Goal: Information Seeking & Learning: Learn about a topic

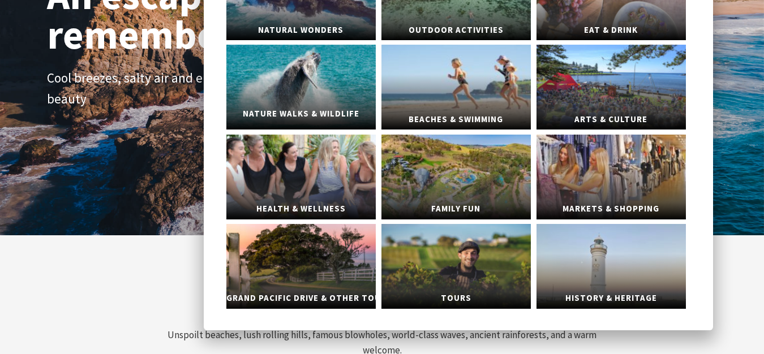
scroll to position [163, 0]
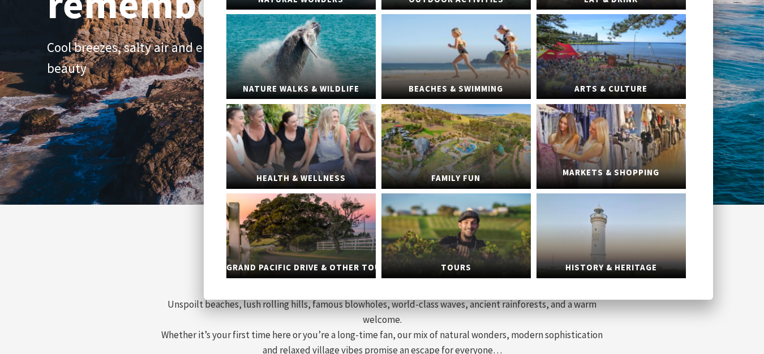
click at [619, 165] on span "Markets & Shopping" at bounding box center [610, 172] width 149 height 21
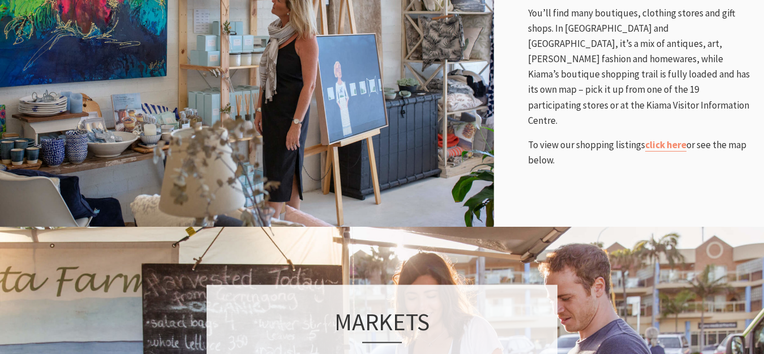
scroll to position [600, 0]
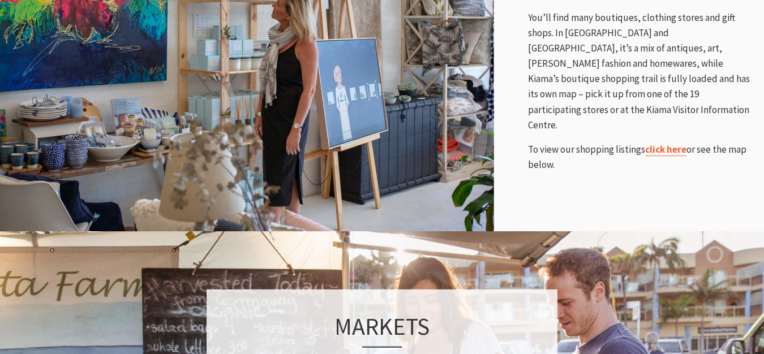
click at [669, 143] on link "click here" at bounding box center [665, 149] width 41 height 13
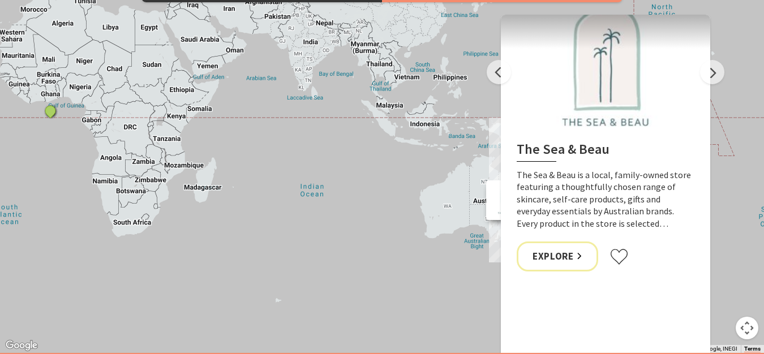
scroll to position [1231, 0]
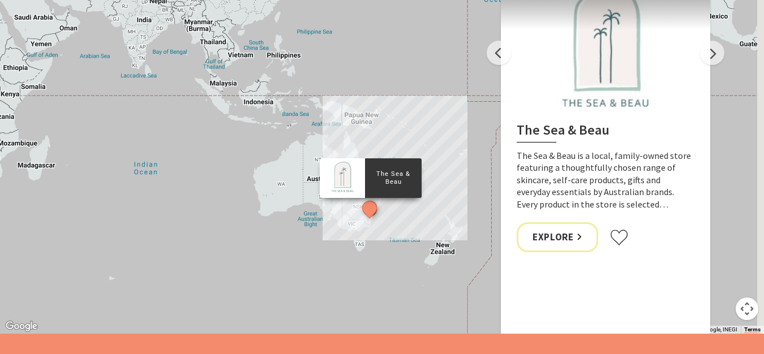
drag, startPoint x: 388, startPoint y: 197, endPoint x: 187, endPoint y: 191, distance: 201.0
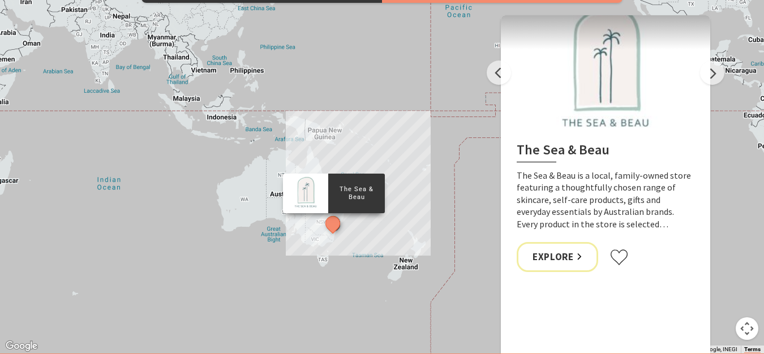
scroll to position [1215, 0]
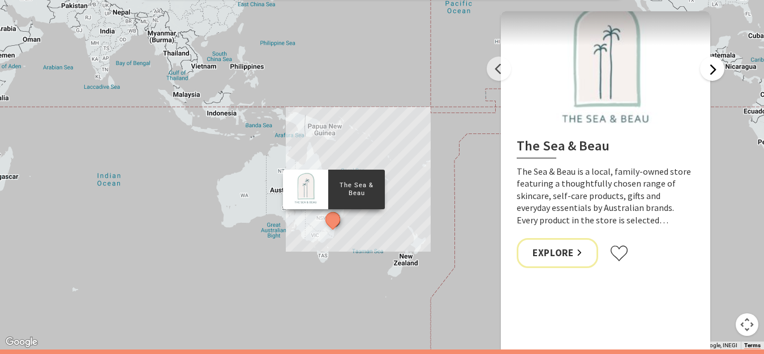
click at [719, 74] on button "Next" at bounding box center [712, 69] width 24 height 24
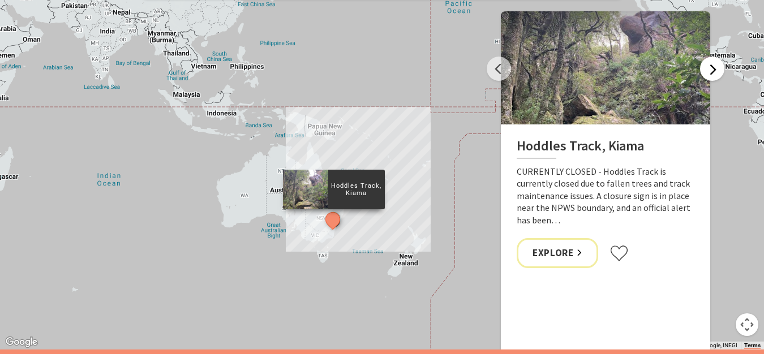
click at [719, 74] on button "Next" at bounding box center [712, 69] width 24 height 24
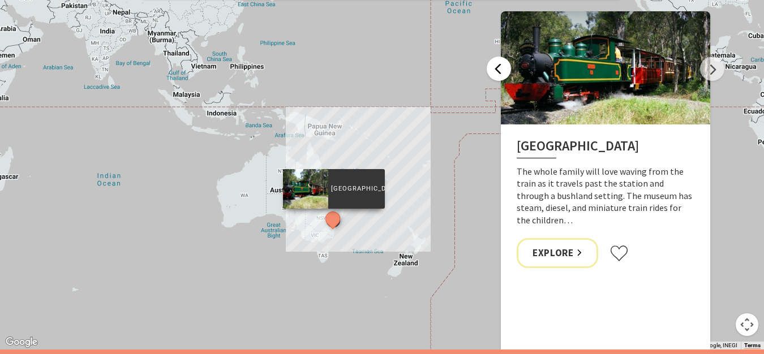
click at [499, 68] on button "Previous" at bounding box center [499, 69] width 24 height 24
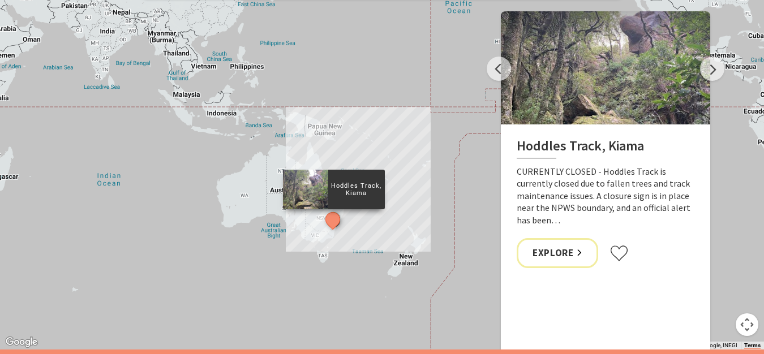
click at [748, 320] on button "Map camera controls" at bounding box center [747, 325] width 23 height 23
click at [726, 276] on button "Zoom in" at bounding box center [718, 268] width 23 height 23
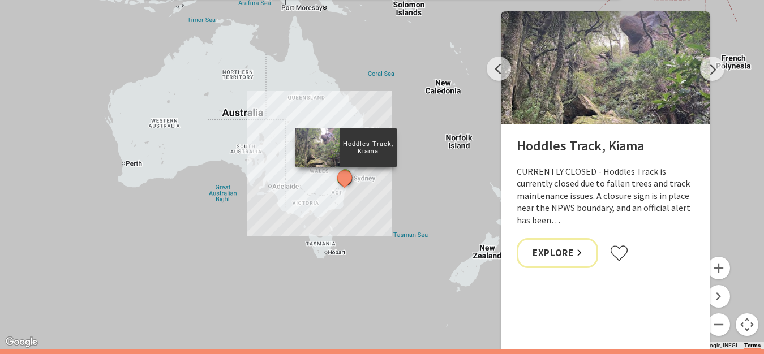
drag, startPoint x: 415, startPoint y: 295, endPoint x: 473, endPoint y: 171, distance: 136.5
click at [717, 271] on button "Zoom in" at bounding box center [718, 268] width 23 height 23
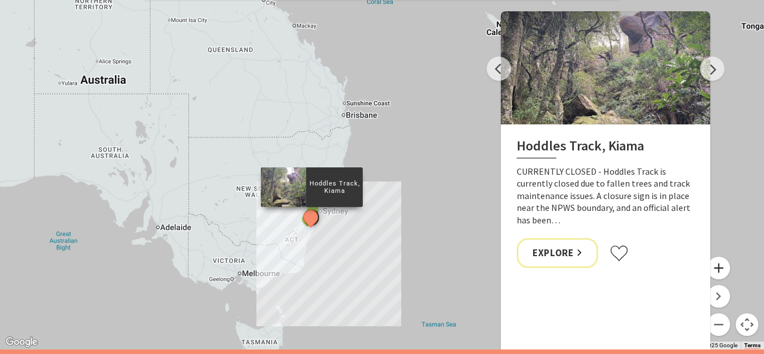
click at [717, 271] on button "Zoom in" at bounding box center [718, 268] width 23 height 23
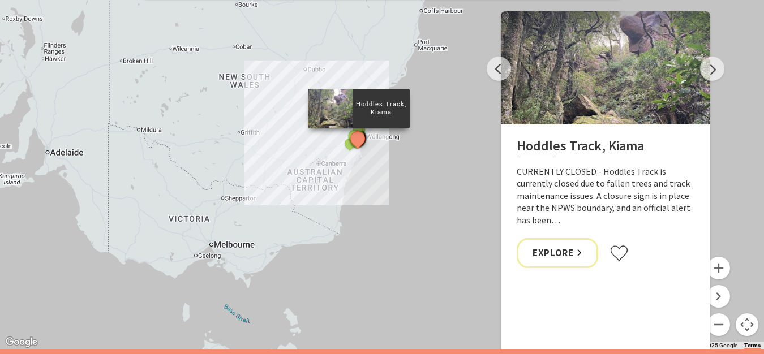
drag, startPoint x: 294, startPoint y: 299, endPoint x: 410, endPoint y: 137, distance: 199.3
click at [410, 137] on div "The Sea & Beau Hoddles Track, Kiama Illawarra Light Railway Museum Soul Revival…" at bounding box center [382, 145] width 764 height 407
click at [719, 270] on button "Zoom in" at bounding box center [718, 268] width 23 height 23
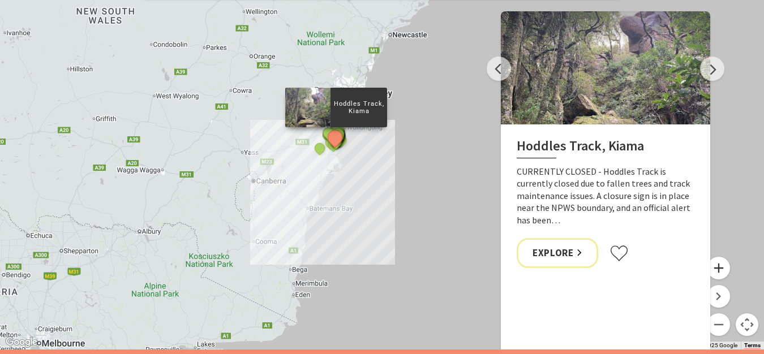
click at [719, 270] on button "Zoom in" at bounding box center [718, 268] width 23 height 23
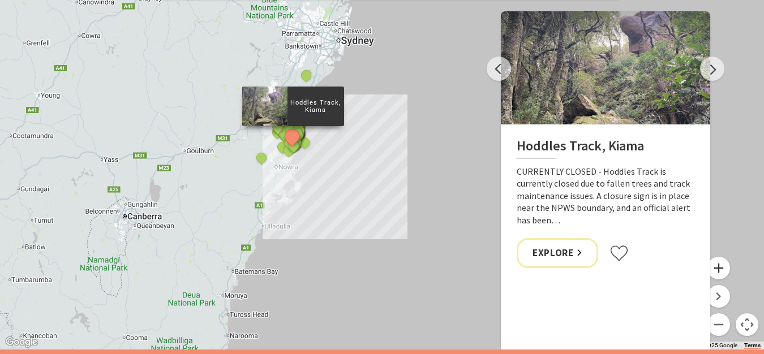
click at [719, 270] on button "Zoom in" at bounding box center [718, 268] width 23 height 23
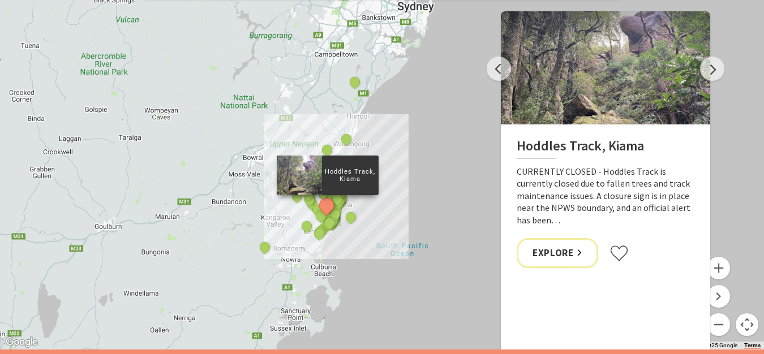
drag, startPoint x: 312, startPoint y: 237, endPoint x: 433, endPoint y: 308, distance: 141.0
click at [433, 308] on div "The Sea & Beau Hoddles Track, Kiama Illawarra Light Railway Museum Soul Revival…" at bounding box center [382, 145] width 764 height 407
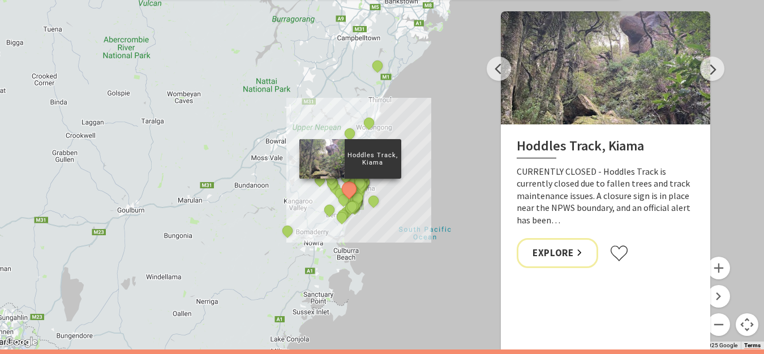
drag, startPoint x: 404, startPoint y: 213, endPoint x: 428, endPoint y: 197, distance: 29.4
click at [723, 269] on button "Zoom in" at bounding box center [718, 268] width 23 height 23
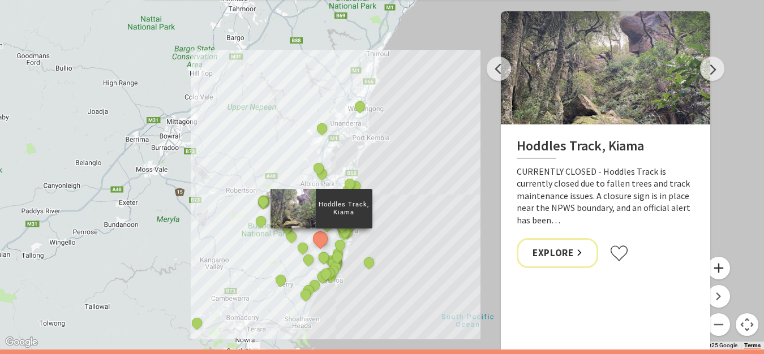
click at [723, 269] on button "Zoom in" at bounding box center [718, 268] width 23 height 23
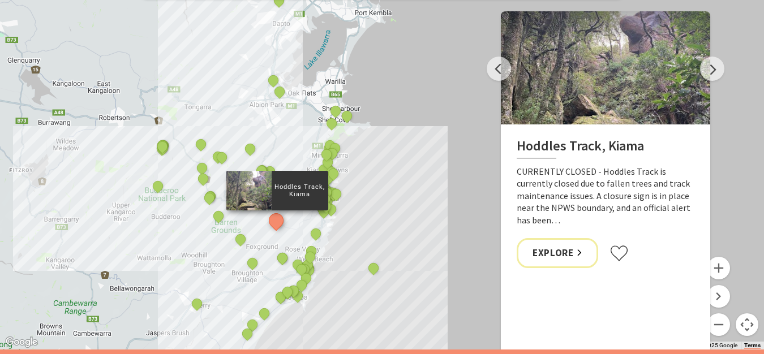
drag, startPoint x: 492, startPoint y: 265, endPoint x: 508, endPoint y: 143, distance: 123.8
click at [508, 143] on div "Things To Do Shopping View All Events Markets View All Previous Historic Dry St…" at bounding box center [382, 145] width 764 height 407
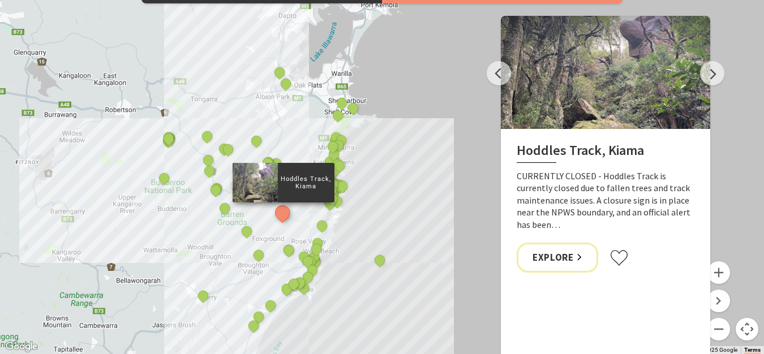
scroll to position [1211, 0]
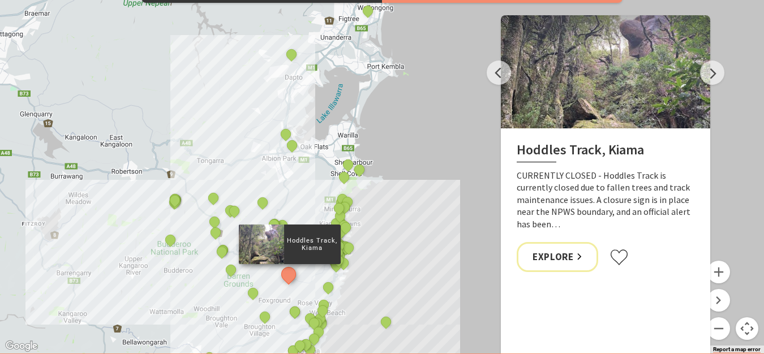
drag, startPoint x: 427, startPoint y: 143, endPoint x: 433, endPoint y: 206, distance: 63.7
click at [433, 206] on div "The Sea & Beau Hoddles Track, Kiama Illawarra Light Railway Museum Soul Revival…" at bounding box center [382, 149] width 764 height 407
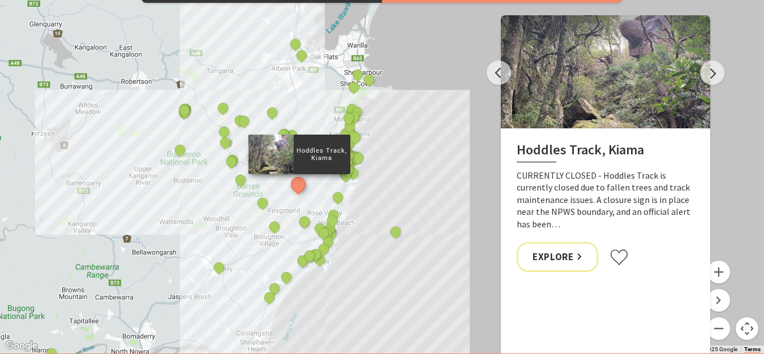
drag, startPoint x: 433, startPoint y: 203, endPoint x: 443, endPoint y: 113, distance: 89.9
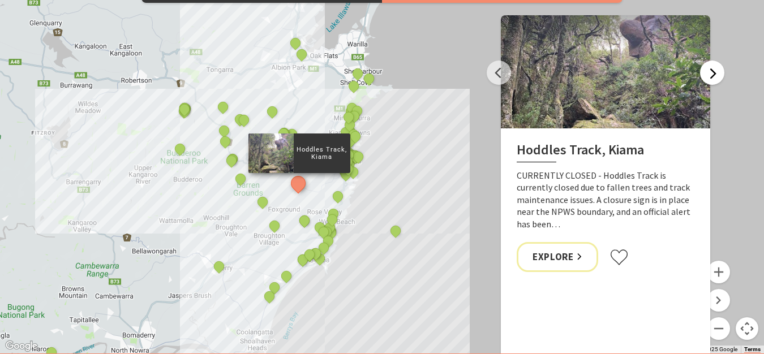
click at [709, 75] on button "Next" at bounding box center [712, 73] width 24 height 24
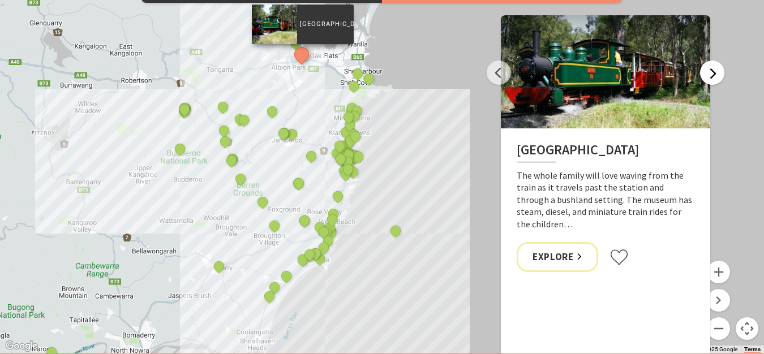
click at [709, 75] on button "Next" at bounding box center [712, 73] width 24 height 24
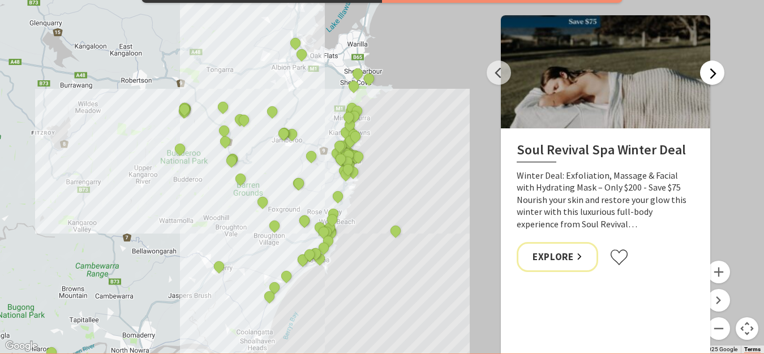
click at [715, 68] on button "Next" at bounding box center [712, 73] width 24 height 24
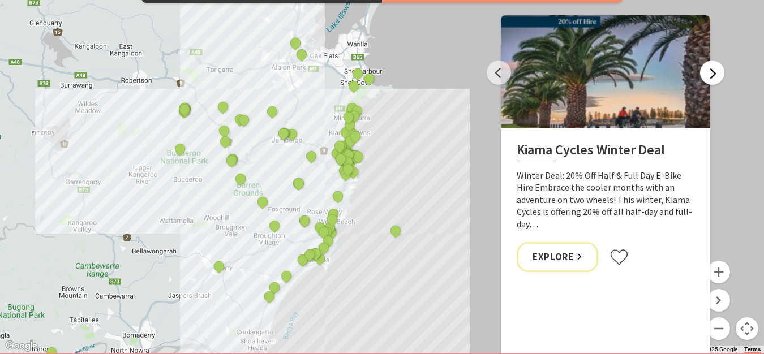
click at [715, 68] on button "Next" at bounding box center [712, 73] width 24 height 24
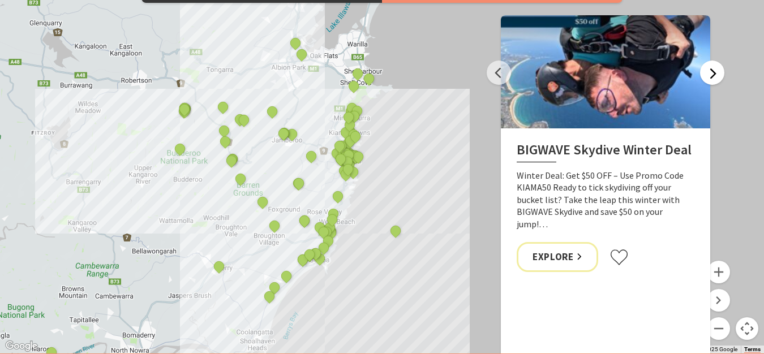
click at [715, 68] on button "Next" at bounding box center [712, 73] width 24 height 24
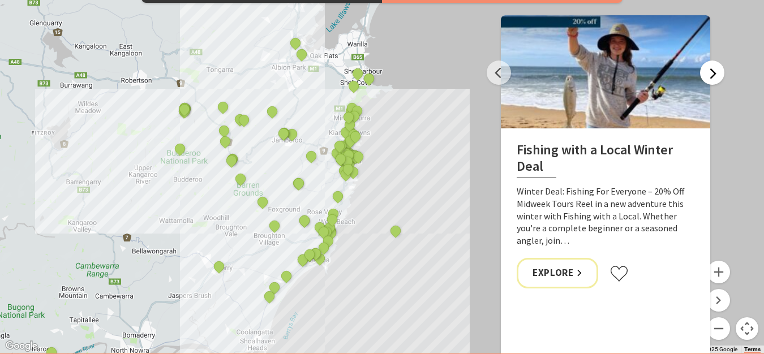
click at [715, 68] on button "Next" at bounding box center [712, 73] width 24 height 24
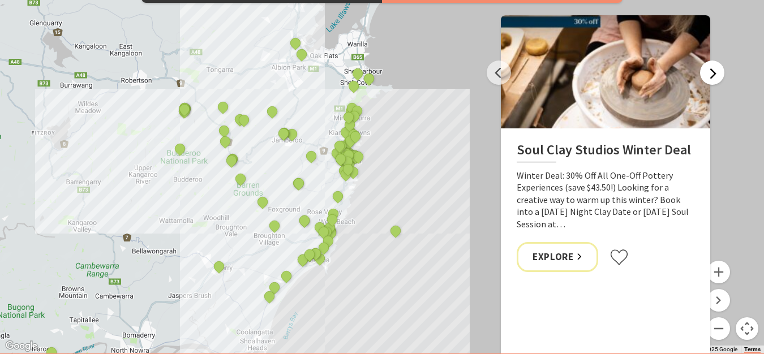
click at [715, 68] on button "Next" at bounding box center [712, 73] width 24 height 24
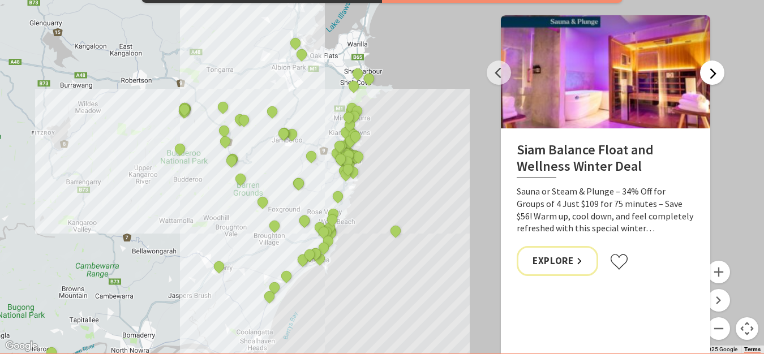
click at [715, 68] on button "Next" at bounding box center [712, 73] width 24 height 24
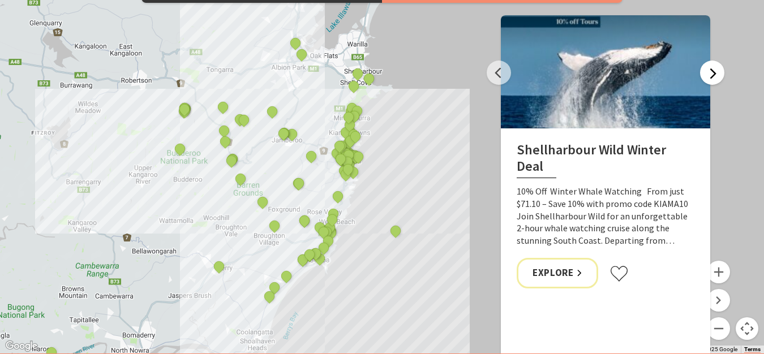
click at [715, 68] on button "Next" at bounding box center [712, 73] width 24 height 24
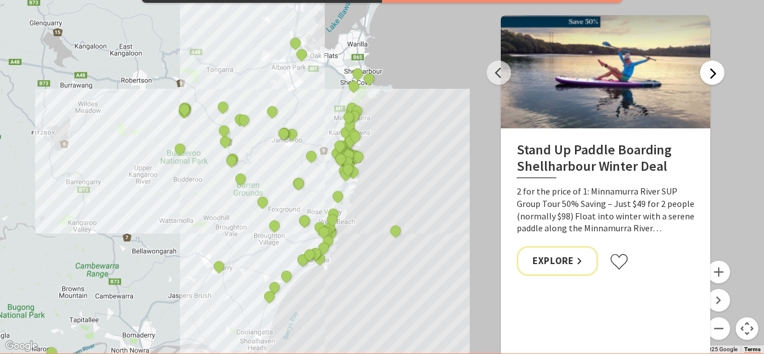
click at [715, 68] on button "Next" at bounding box center [712, 73] width 24 height 24
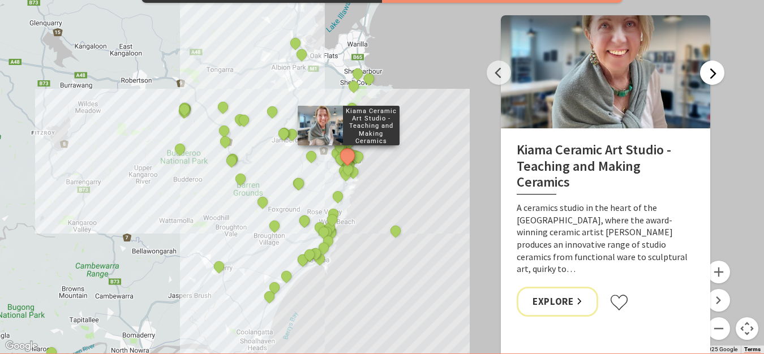
click at [715, 68] on button "Next" at bounding box center [712, 73] width 24 height 24
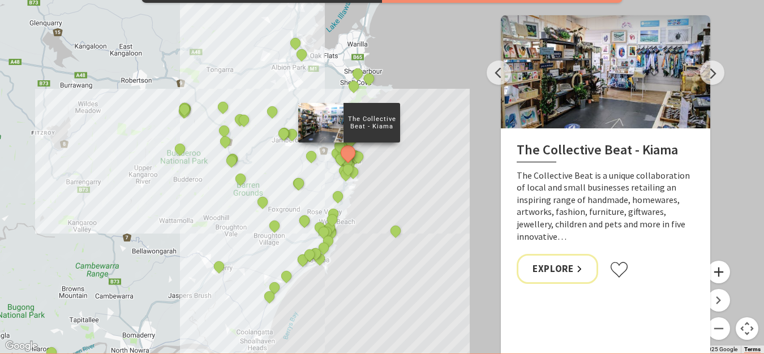
click at [723, 274] on button "Zoom in" at bounding box center [718, 272] width 23 height 23
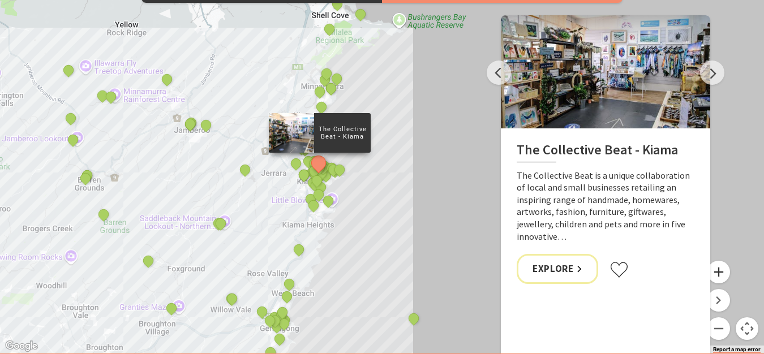
click at [723, 274] on button "Zoom in" at bounding box center [718, 272] width 23 height 23
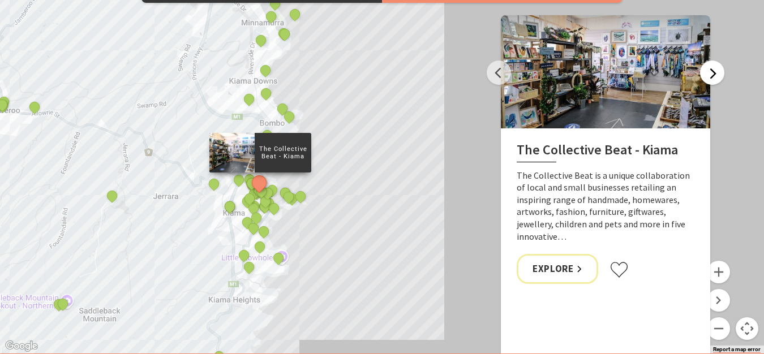
click at [705, 72] on button "Next" at bounding box center [712, 73] width 24 height 24
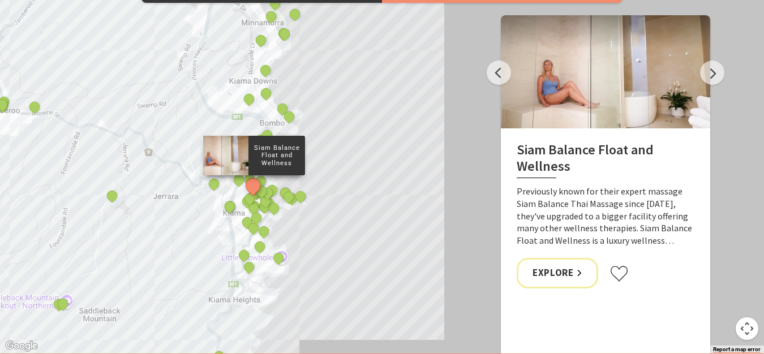
click at [725, 73] on div "The Sea & Beau Hoddles Track, Kiama Illawarra Light Railway Museum Soul Revival…" at bounding box center [382, 149] width 764 height 407
click at [715, 78] on button "Next" at bounding box center [712, 73] width 24 height 24
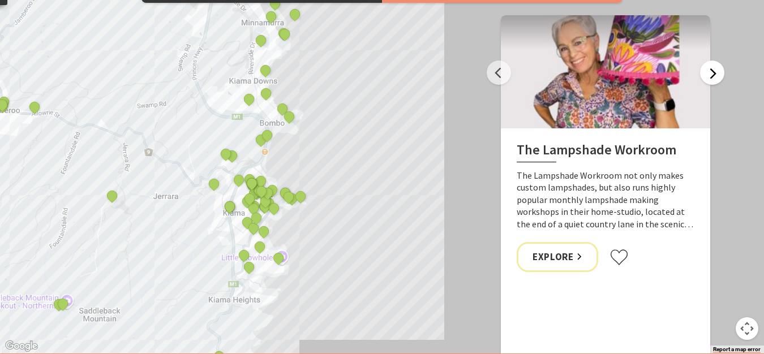
click at [715, 78] on button "Next" at bounding box center [712, 73] width 24 height 24
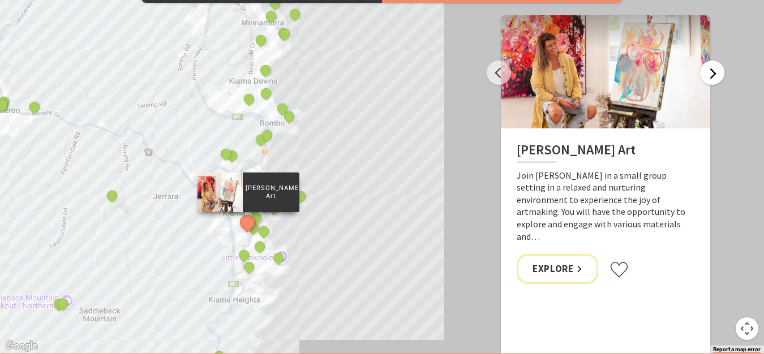
click at [715, 78] on button "Next" at bounding box center [712, 73] width 24 height 24
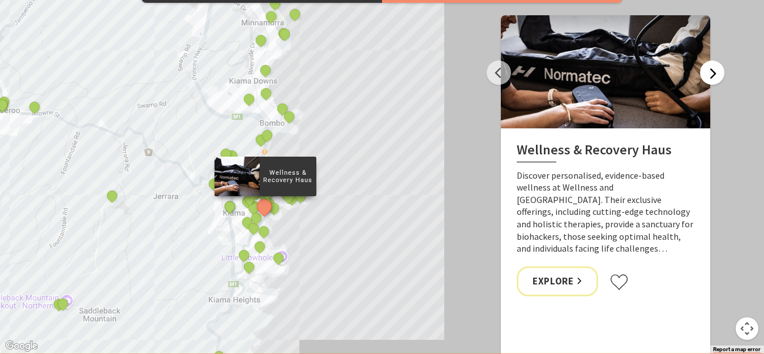
click at [715, 78] on button "Next" at bounding box center [712, 73] width 24 height 24
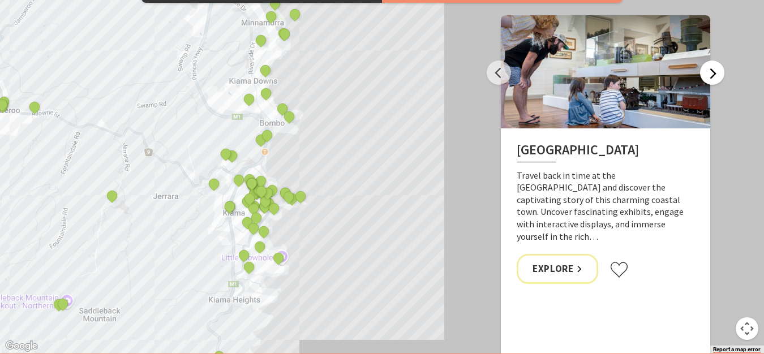
click at [715, 78] on button "Next" at bounding box center [712, 73] width 24 height 24
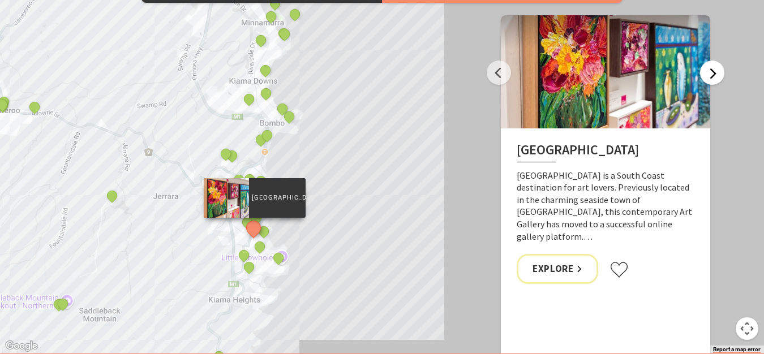
click at [715, 78] on button "Next" at bounding box center [712, 73] width 24 height 24
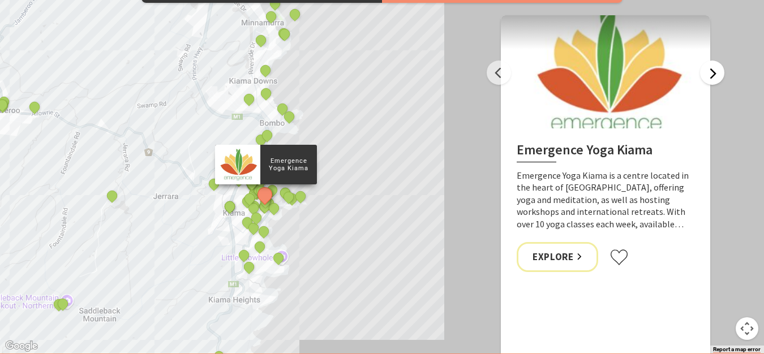
click at [715, 78] on button "Next" at bounding box center [712, 73] width 24 height 24
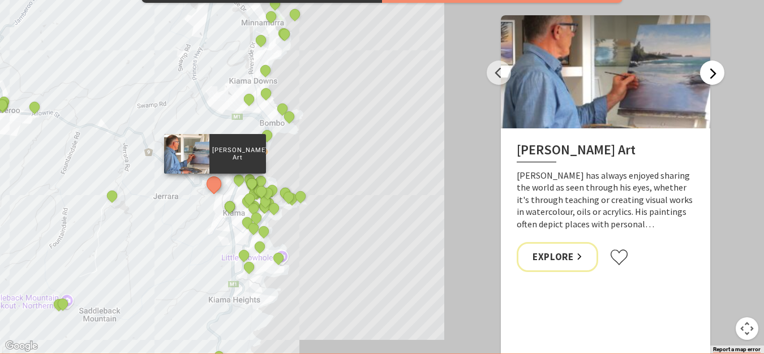
click at [715, 78] on button "Next" at bounding box center [712, 73] width 24 height 24
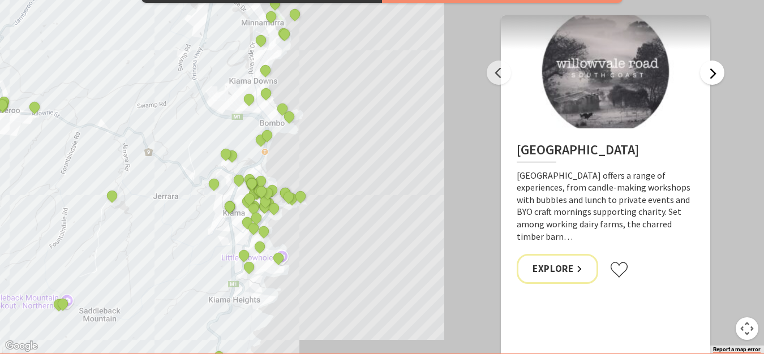
click at [716, 78] on button "Next" at bounding box center [712, 73] width 24 height 24
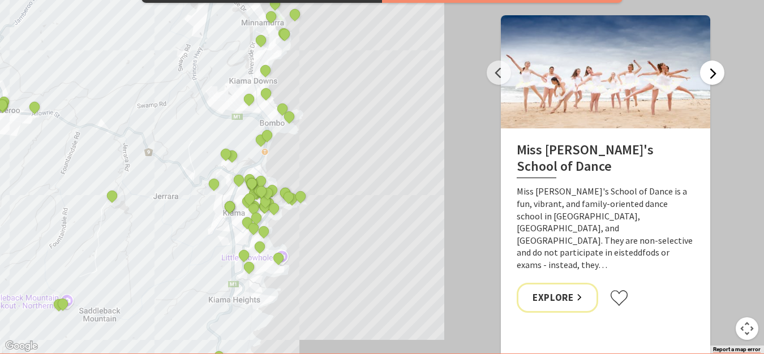
click at [716, 78] on button "Next" at bounding box center [712, 73] width 24 height 24
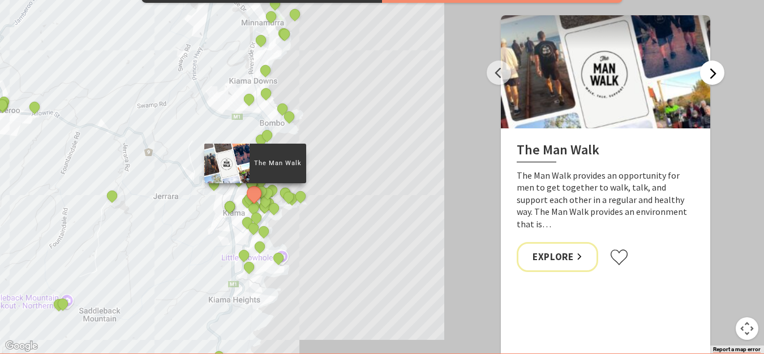
click at [717, 78] on button "Next" at bounding box center [712, 73] width 24 height 24
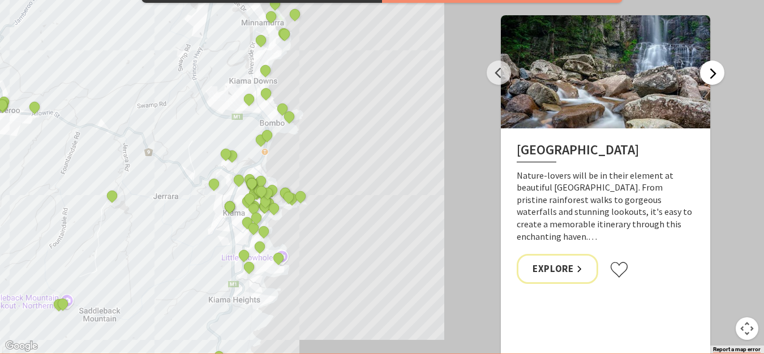
click at [717, 78] on button "Next" at bounding box center [712, 73] width 24 height 24
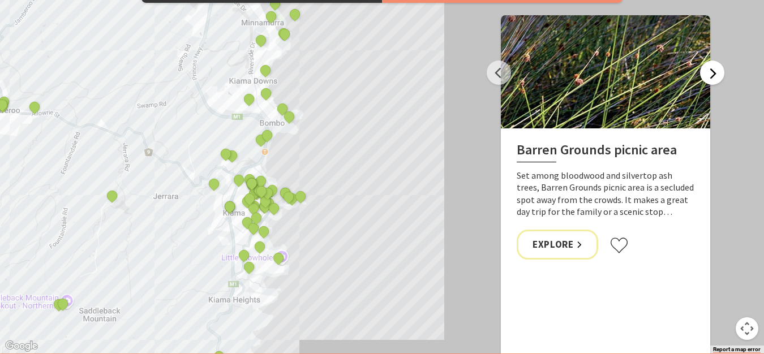
click at [717, 78] on button "Next" at bounding box center [712, 73] width 24 height 24
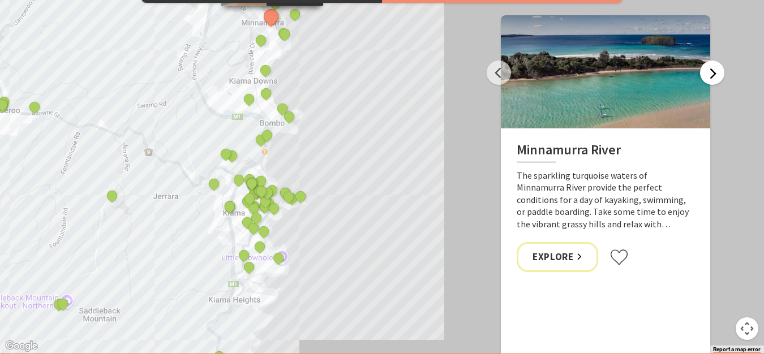
click at [717, 78] on button "Next" at bounding box center [712, 73] width 24 height 24
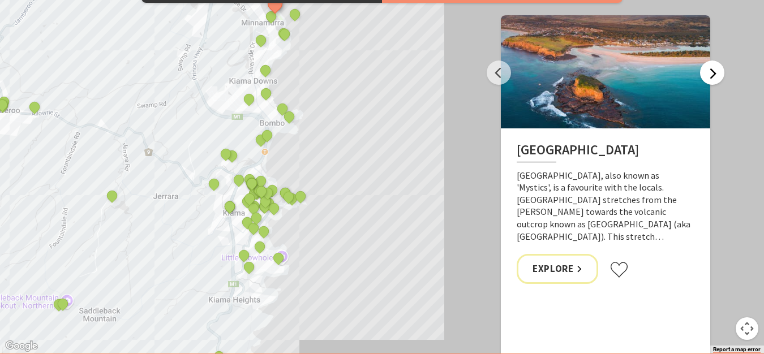
click at [717, 78] on button "Next" at bounding box center [712, 73] width 24 height 24
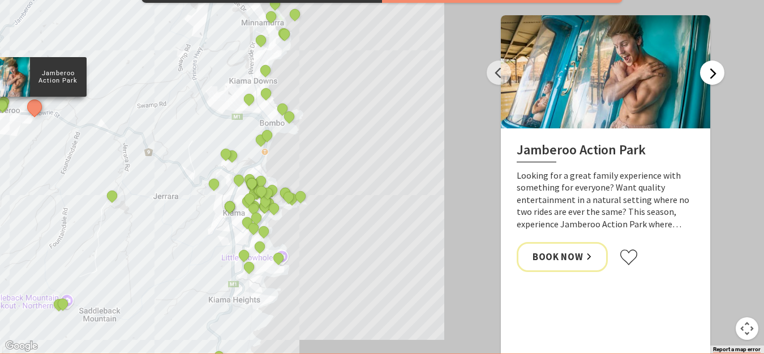
click at [717, 78] on button "Next" at bounding box center [712, 73] width 24 height 24
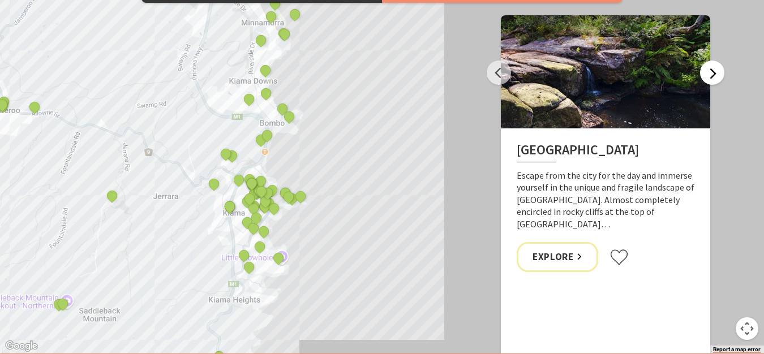
click at [717, 78] on button "Next" at bounding box center [712, 73] width 24 height 24
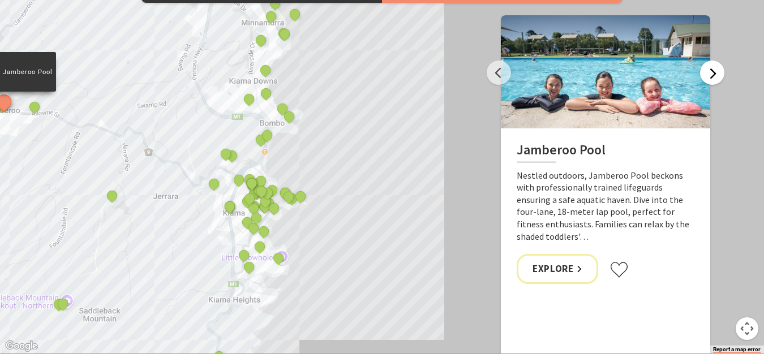
click at [717, 78] on button "Next" at bounding box center [712, 73] width 24 height 24
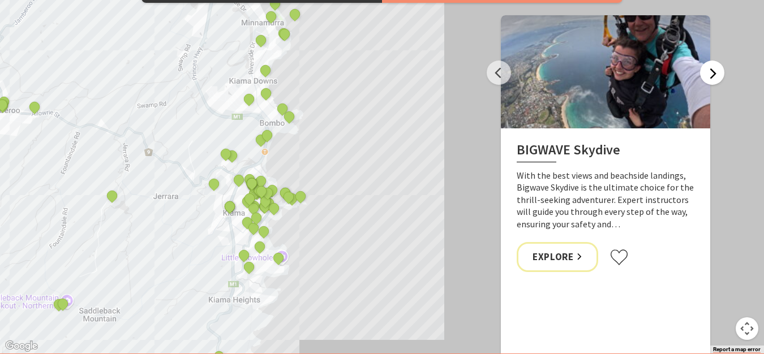
click at [717, 78] on button "Next" at bounding box center [712, 73] width 24 height 24
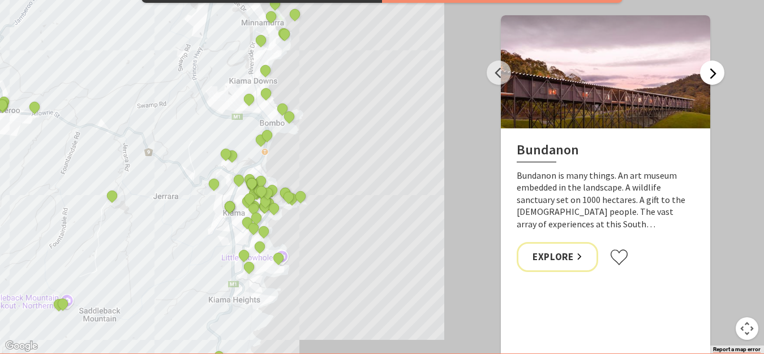
click at [717, 78] on button "Next" at bounding box center [712, 73] width 24 height 24
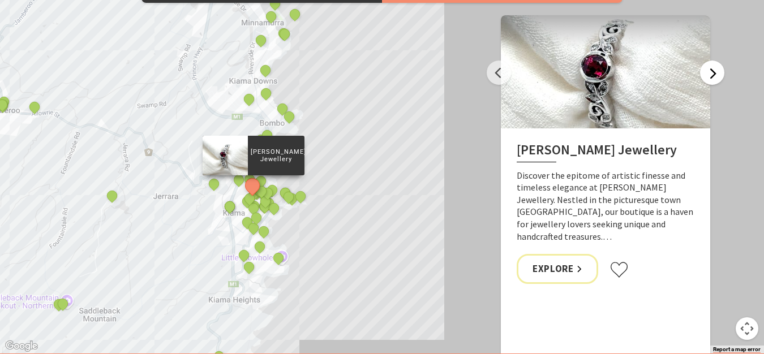
click at [717, 78] on button "Next" at bounding box center [712, 73] width 24 height 24
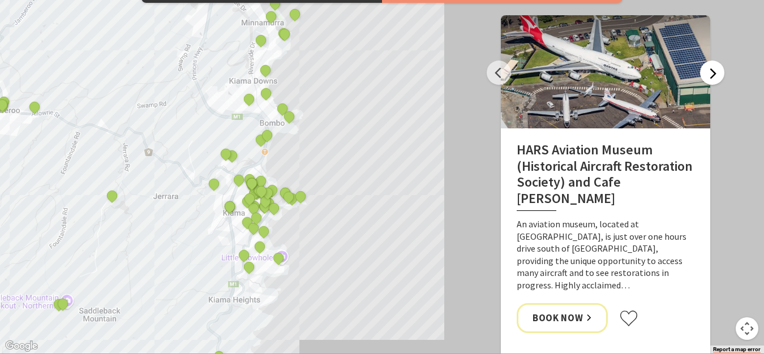
click at [717, 78] on button "Next" at bounding box center [712, 73] width 24 height 24
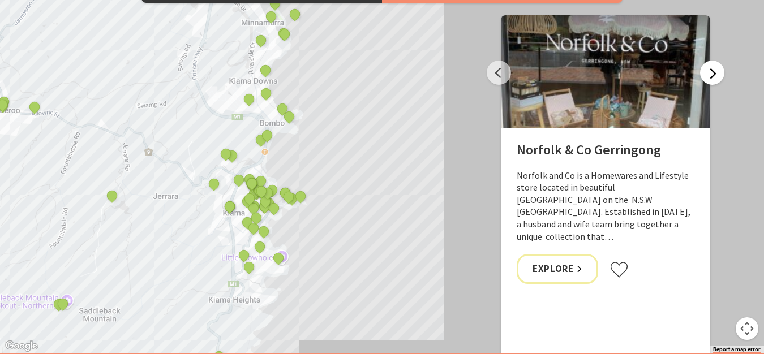
click at [717, 78] on button "Next" at bounding box center [712, 73] width 24 height 24
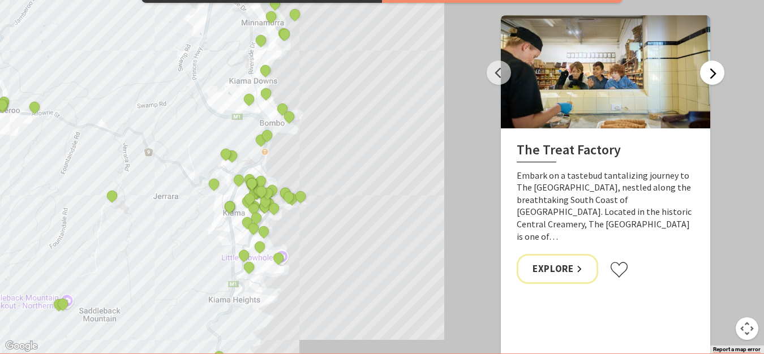
click at [714, 71] on button "Next" at bounding box center [712, 73] width 24 height 24
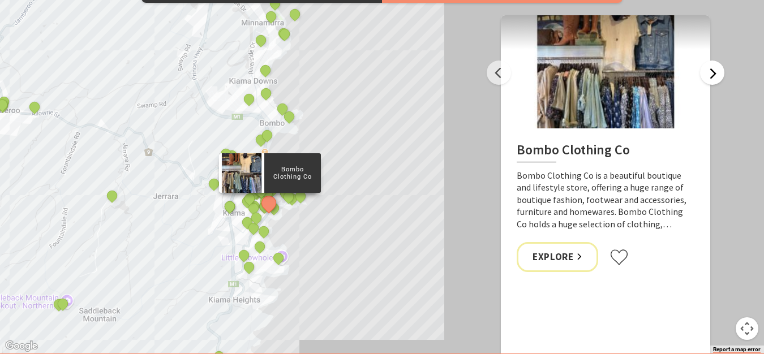
click at [714, 71] on button "Next" at bounding box center [712, 73] width 24 height 24
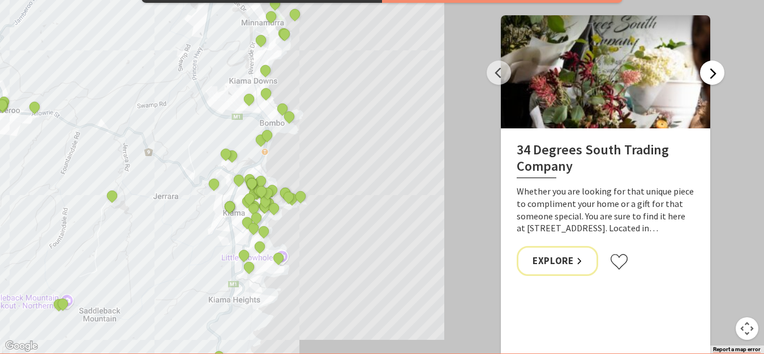
click at [714, 71] on button "Next" at bounding box center [712, 73] width 24 height 24
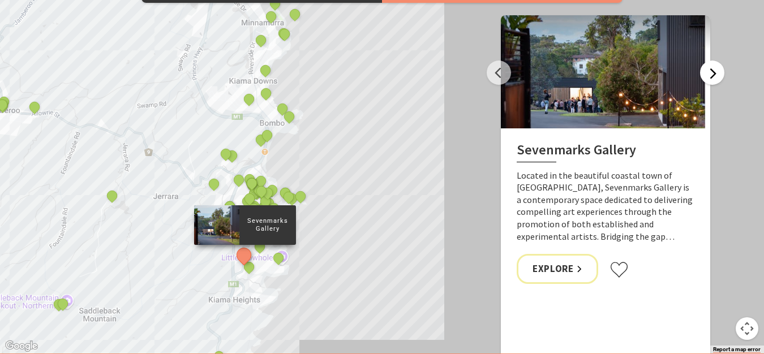
click at [714, 71] on button "Next" at bounding box center [712, 73] width 24 height 24
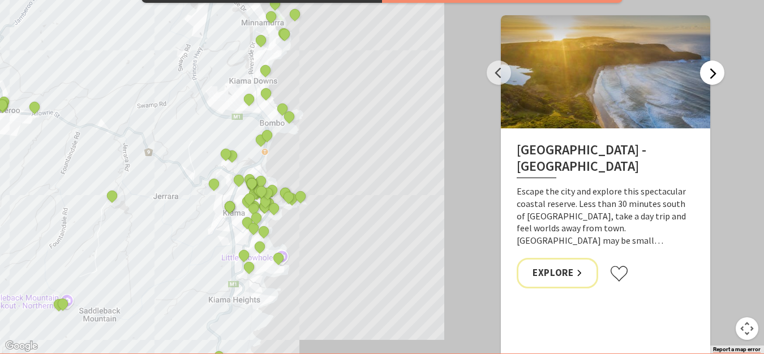
click at [714, 71] on button "Next" at bounding box center [712, 73] width 24 height 24
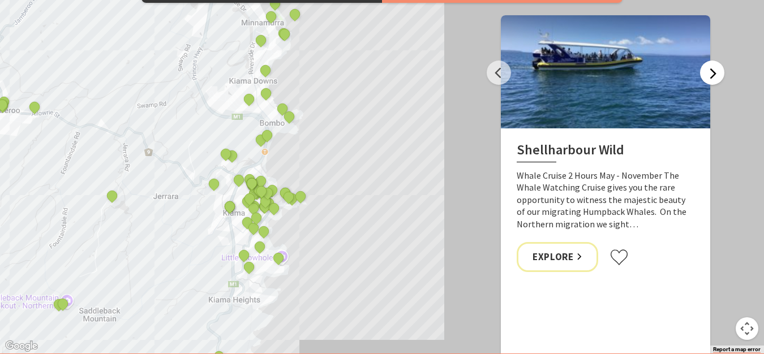
click at [714, 71] on button "Next" at bounding box center [712, 73] width 24 height 24
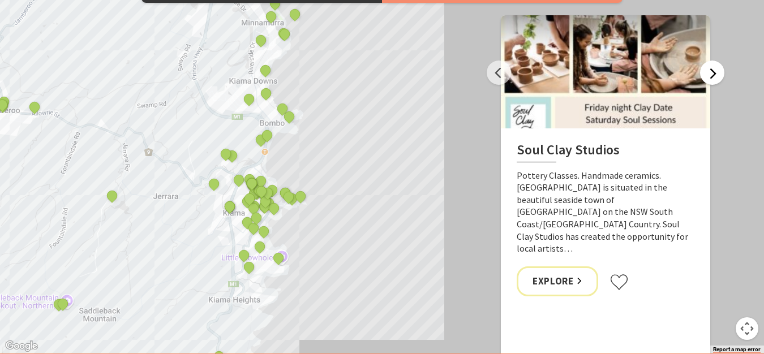
click at [714, 71] on button "Next" at bounding box center [712, 73] width 24 height 24
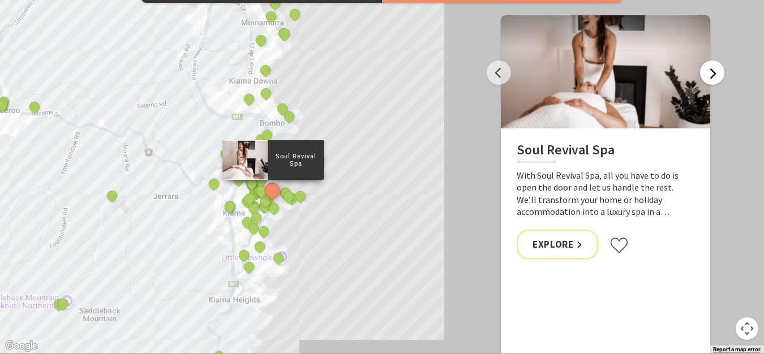
click at [714, 71] on button "Next" at bounding box center [712, 73] width 24 height 24
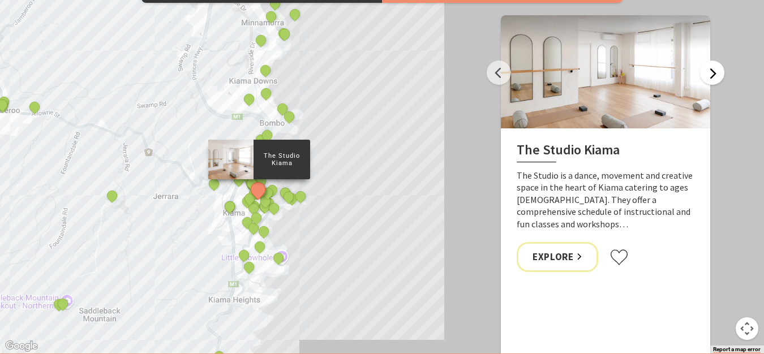
click at [714, 71] on button "Next" at bounding box center [712, 73] width 24 height 24
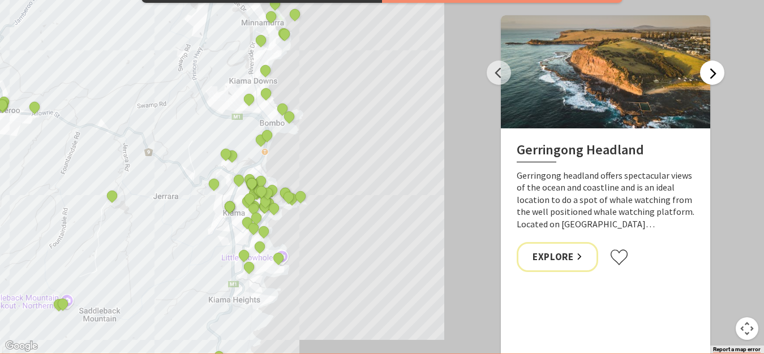
click at [714, 71] on button "Next" at bounding box center [712, 73] width 24 height 24
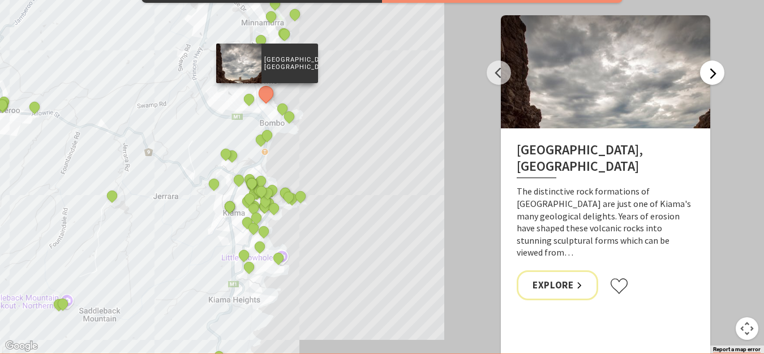
click at [714, 71] on button "Next" at bounding box center [712, 73] width 24 height 24
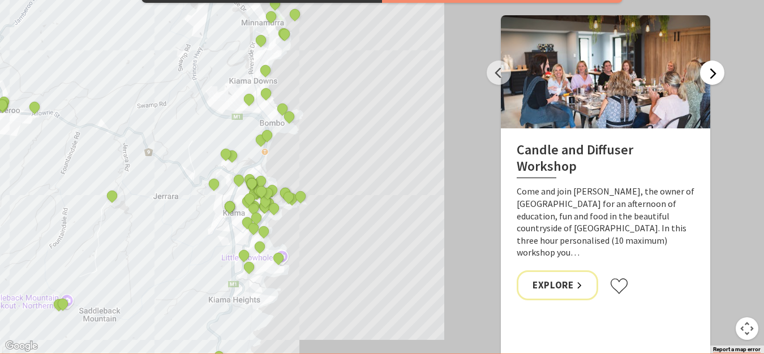
click at [714, 71] on button "Next" at bounding box center [712, 73] width 24 height 24
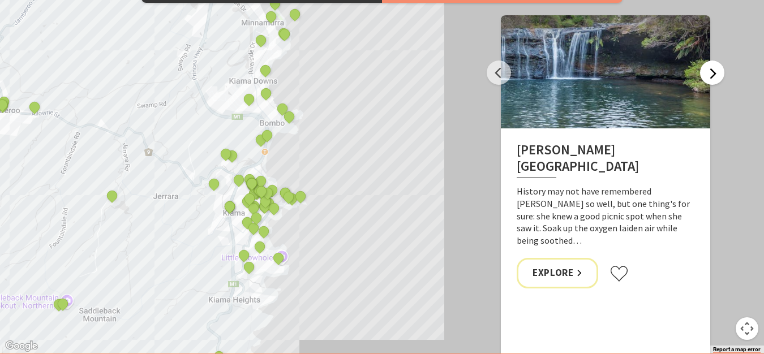
click at [714, 71] on button "Next" at bounding box center [712, 73] width 24 height 24
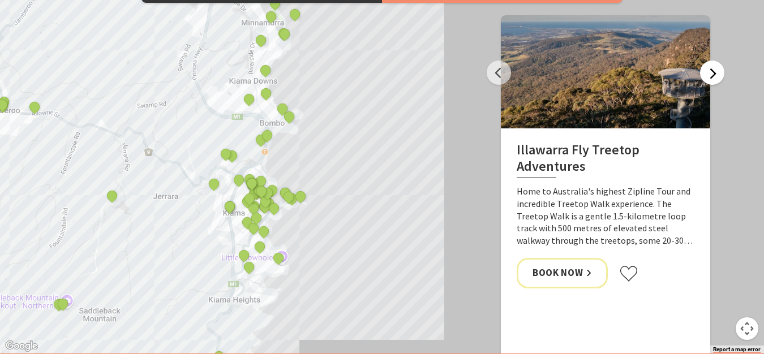
click at [714, 71] on button "Next" at bounding box center [712, 73] width 24 height 24
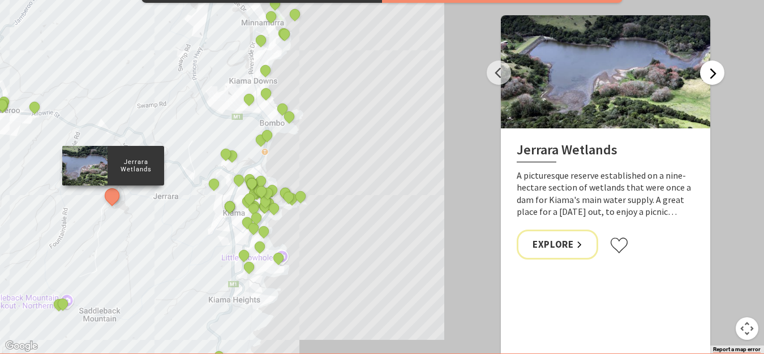
click at [714, 71] on button "Next" at bounding box center [712, 73] width 24 height 24
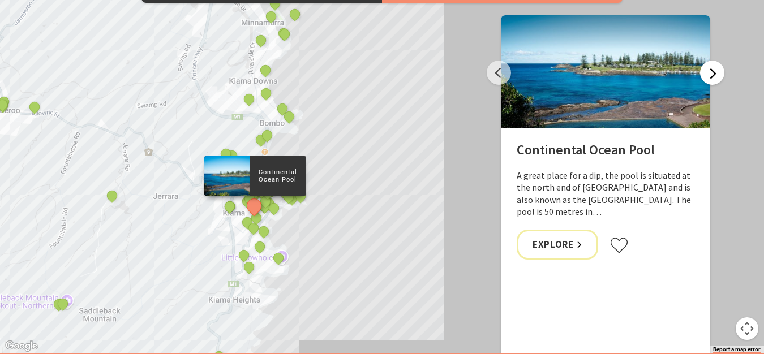
click at [714, 71] on button "Next" at bounding box center [712, 73] width 24 height 24
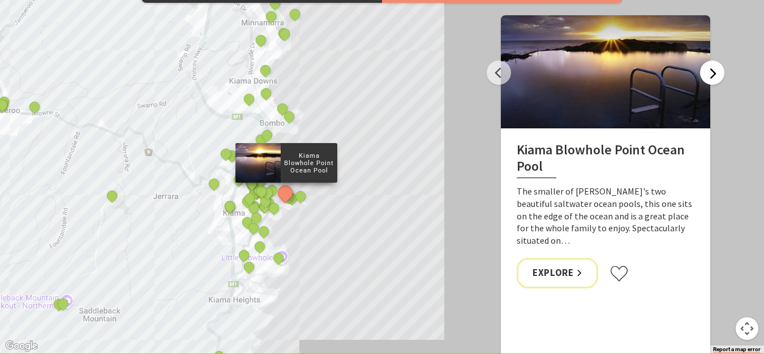
click at [714, 71] on button "Next" at bounding box center [712, 73] width 24 height 24
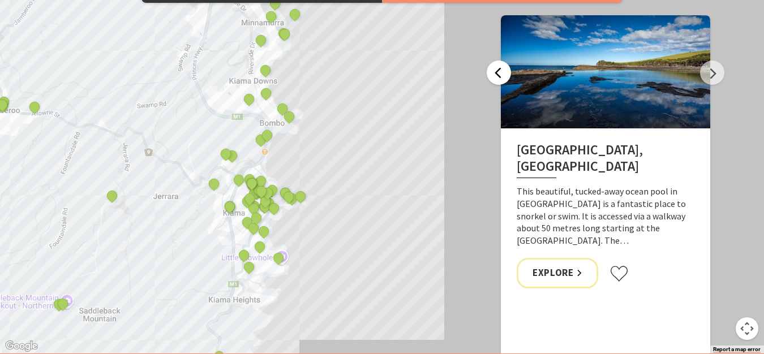
click at [500, 71] on button "Previous" at bounding box center [499, 73] width 24 height 24
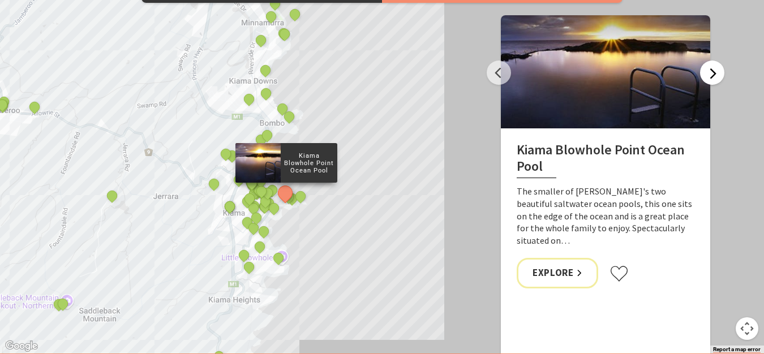
click at [711, 74] on button "Next" at bounding box center [712, 73] width 24 height 24
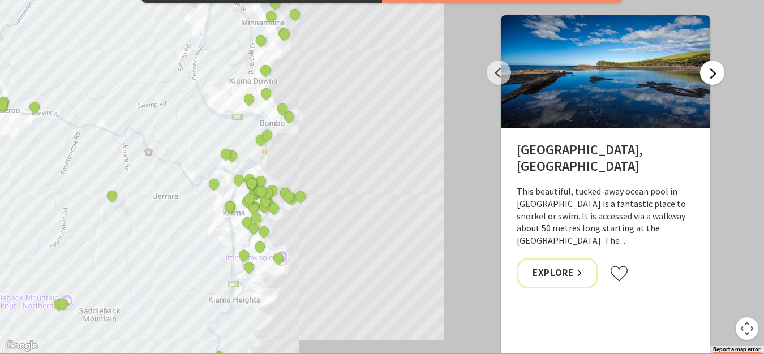
click at [712, 74] on button "Next" at bounding box center [712, 73] width 24 height 24
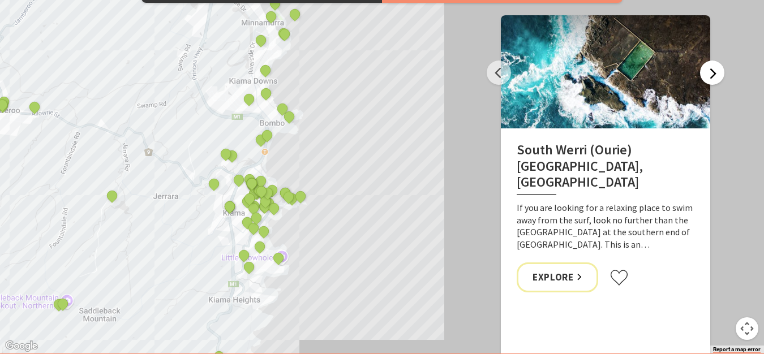
click at [712, 74] on button "Next" at bounding box center [712, 73] width 24 height 24
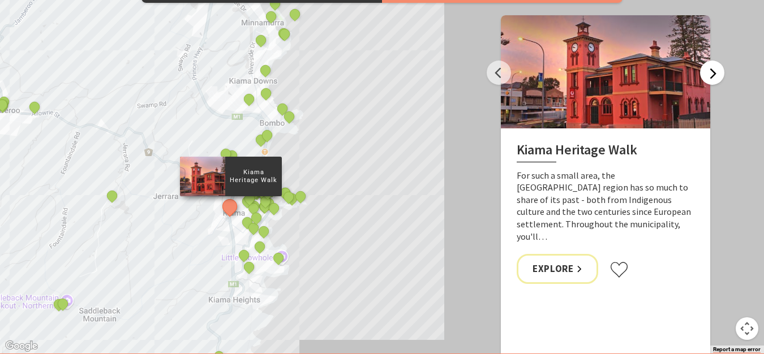
click at [712, 74] on button "Next" at bounding box center [712, 73] width 24 height 24
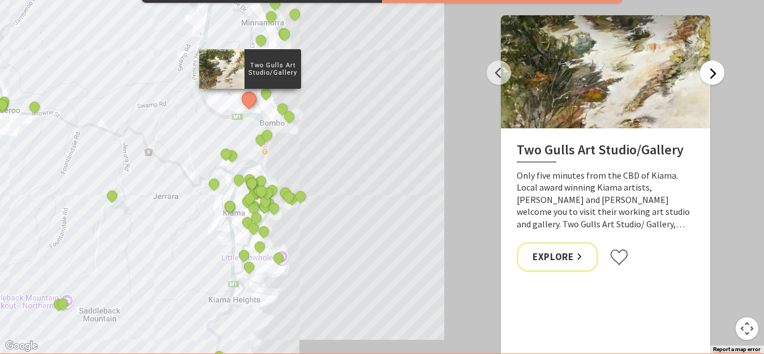
click at [712, 74] on button "Next" at bounding box center [712, 73] width 24 height 24
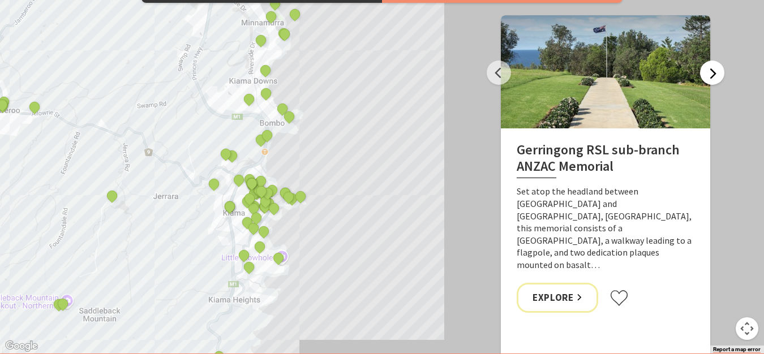
click at [712, 74] on button "Next" at bounding box center [712, 73] width 24 height 24
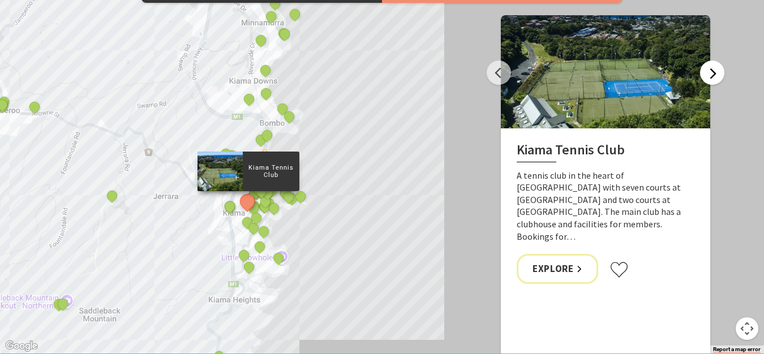
click at [712, 74] on button "Next" at bounding box center [712, 73] width 24 height 24
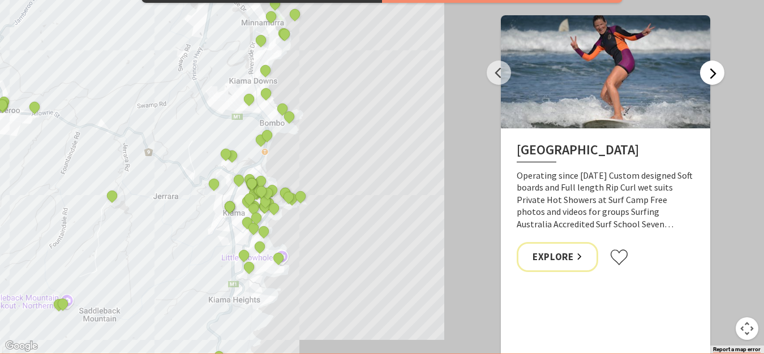
click at [712, 74] on button "Next" at bounding box center [712, 73] width 24 height 24
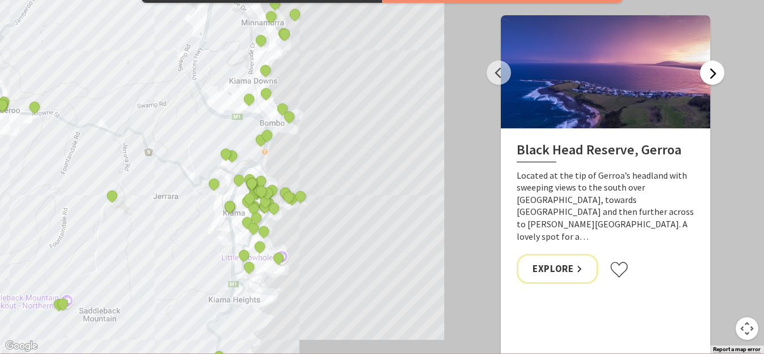
click at [712, 74] on button "Next" at bounding box center [712, 73] width 24 height 24
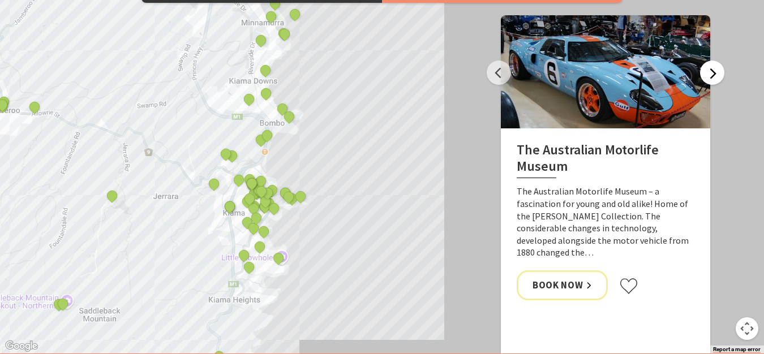
click at [712, 74] on button "Next" at bounding box center [712, 73] width 24 height 24
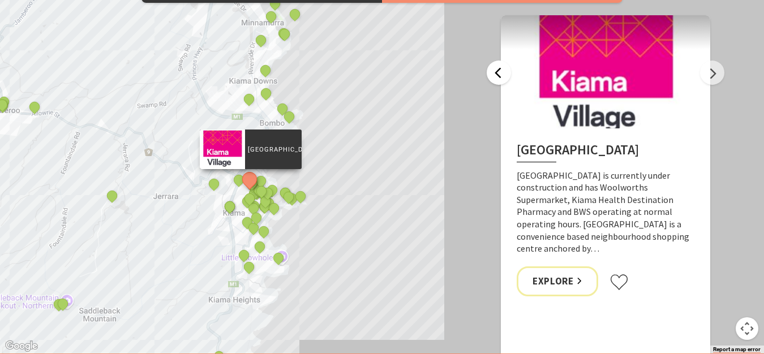
click at [499, 74] on button "Previous" at bounding box center [499, 73] width 24 height 24
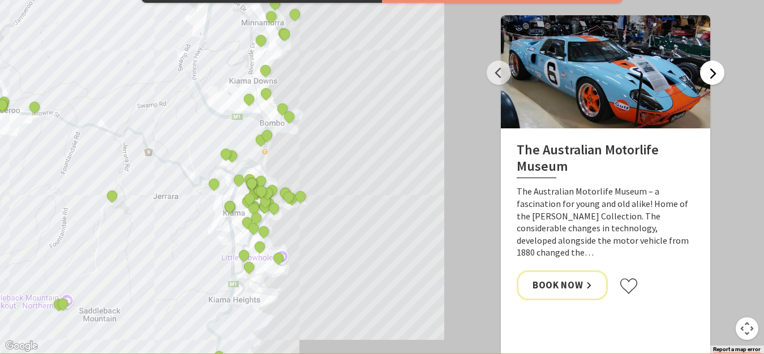
click at [708, 71] on button "Next" at bounding box center [712, 73] width 24 height 24
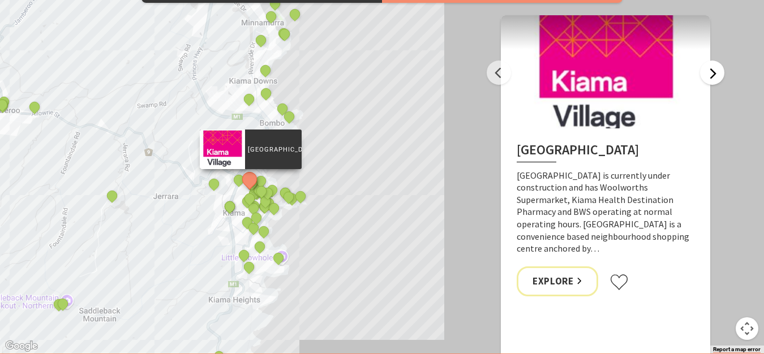
click at [708, 71] on button "Next" at bounding box center [712, 73] width 24 height 24
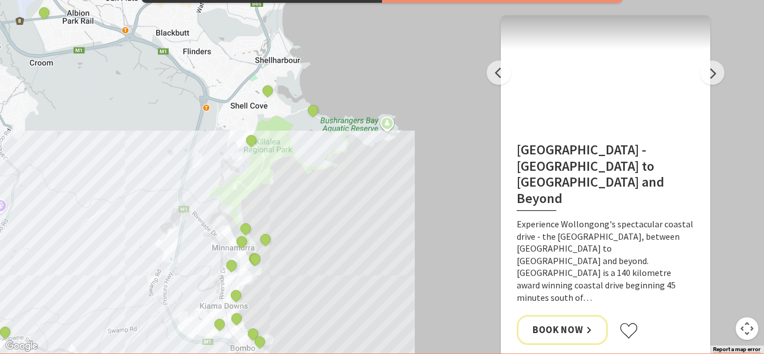
drag, startPoint x: 420, startPoint y: 152, endPoint x: 394, endPoint y: 366, distance: 215.5
click at [394, 354] on html "Skip to main content .fav-qpwo{stroke-linecap:round;stroke-linejoin:round;strok…" at bounding box center [382, 185] width 764 height 2793
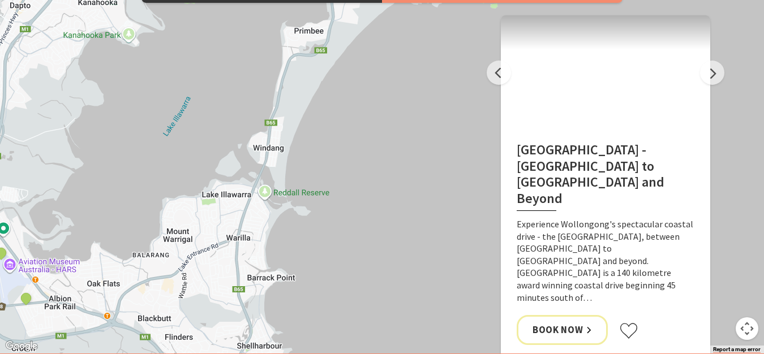
drag, startPoint x: 357, startPoint y: 58, endPoint x: 334, endPoint y: 363, distance: 305.8
click at [334, 354] on html "Skip to main content .fav-qpwo{stroke-linecap:round;stroke-linejoin:round;strok…" at bounding box center [382, 185] width 764 height 2793
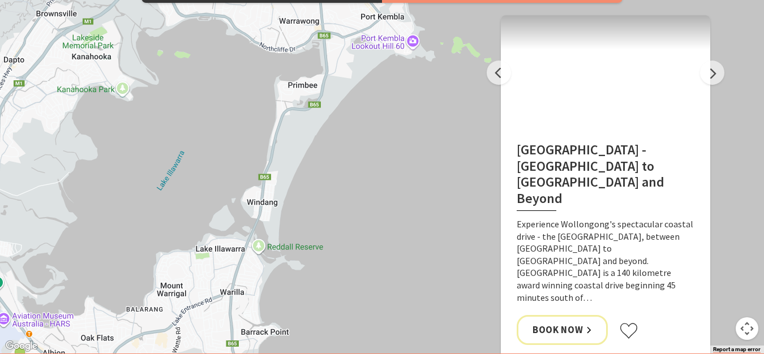
drag, startPoint x: 370, startPoint y: 105, endPoint x: 332, endPoint y: 382, distance: 279.8
click at [332, 354] on html "Skip to main content .fav-qpwo{stroke-linecap:round;stroke-linejoin:round;strok…" at bounding box center [382, 185] width 764 height 2793
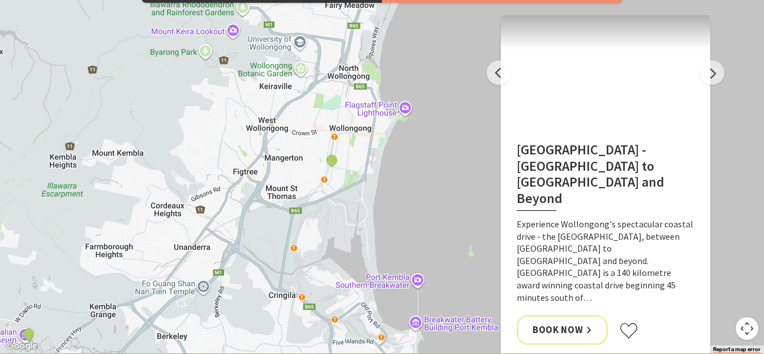
drag, startPoint x: 344, startPoint y: 346, endPoint x: 416, endPoint y: 213, distance: 151.2
click at [416, 213] on div "The Sea & Beau Hoddles Track, Kiama Illawarra Light Railway Museum Soul Revival…" at bounding box center [382, 149] width 764 height 407
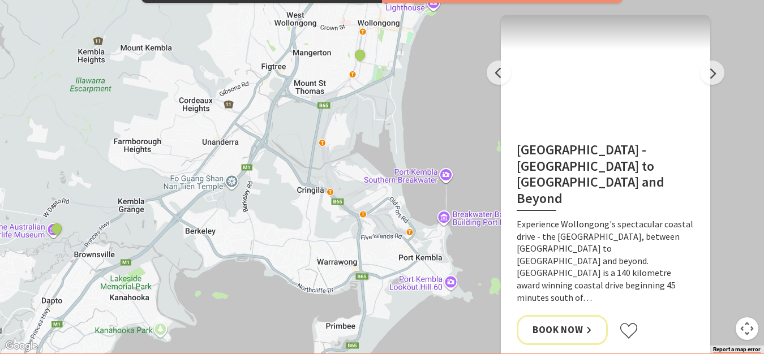
drag, startPoint x: 407, startPoint y: 215, endPoint x: 442, endPoint y: 88, distance: 132.1
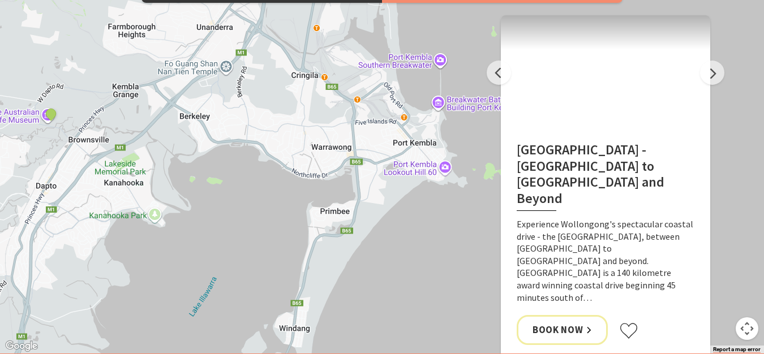
drag, startPoint x: 265, startPoint y: 293, endPoint x: 225, endPoint y: 276, distance: 44.1
click at [224, 275] on div "The Sea & Beau Hoddles Track, Kiama Illawarra Light Railway Museum Soul Revival…" at bounding box center [382, 149] width 764 height 407
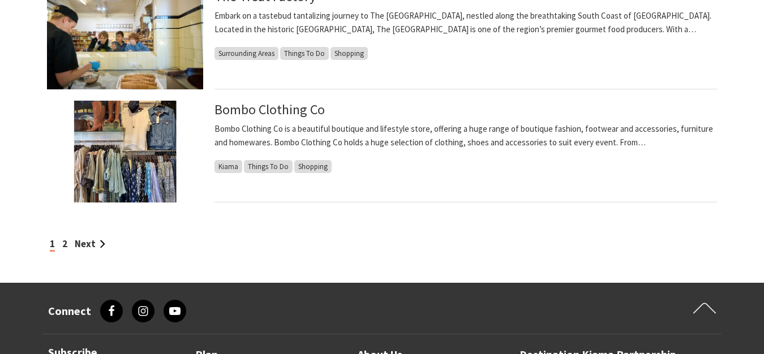
scroll to position [1046, 0]
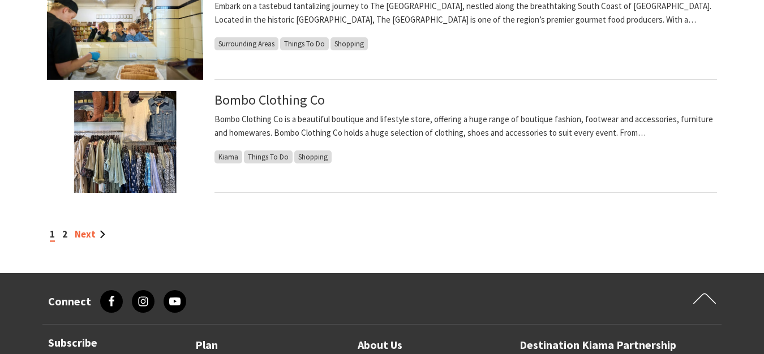
click at [89, 237] on link "Next" at bounding box center [90, 234] width 31 height 12
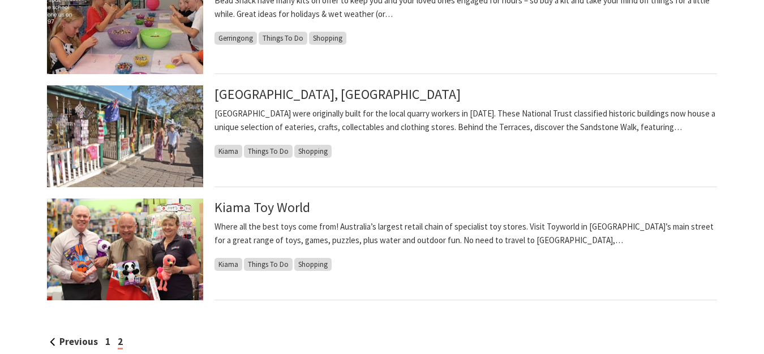
scroll to position [940, 0]
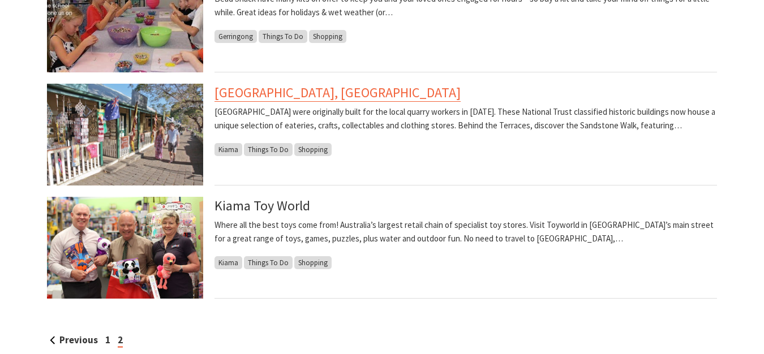
click at [345, 91] on link "[GEOGRAPHIC_DATA], [GEOGRAPHIC_DATA]" at bounding box center [337, 93] width 246 height 18
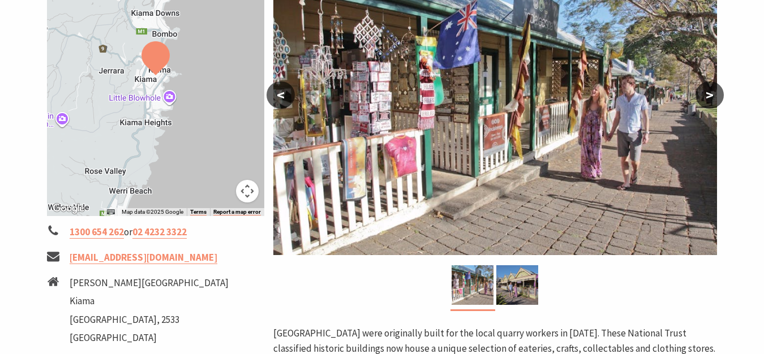
scroll to position [253, 0]
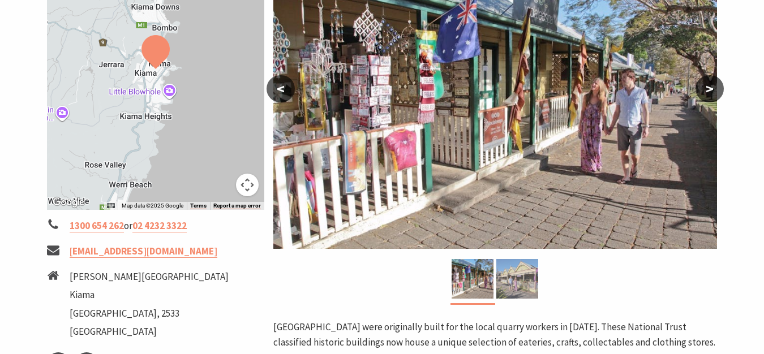
click at [519, 285] on img at bounding box center [517, 279] width 42 height 40
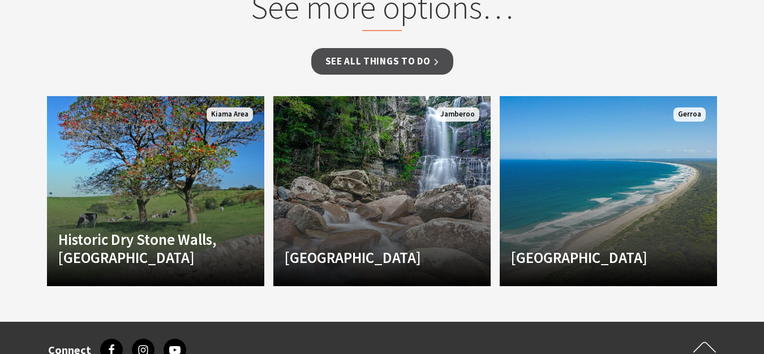
scroll to position [781, 0]
